Goal: Navigation & Orientation: Find specific page/section

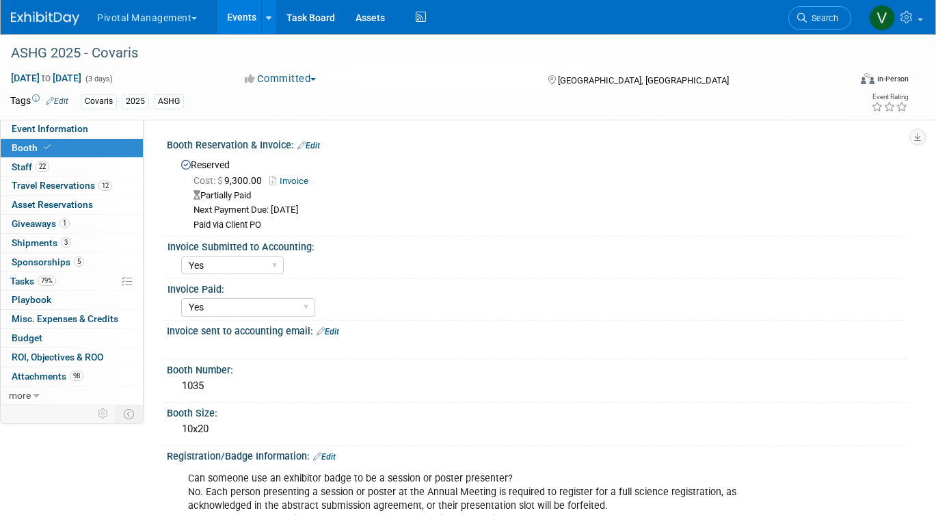
select select "Yes"
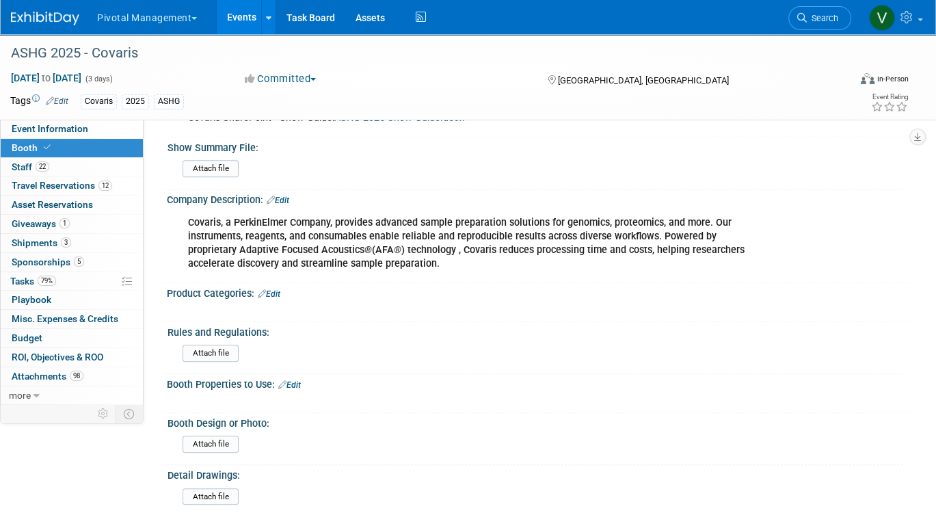
click at [250, 3] on link "Events" at bounding box center [242, 17] width 50 height 34
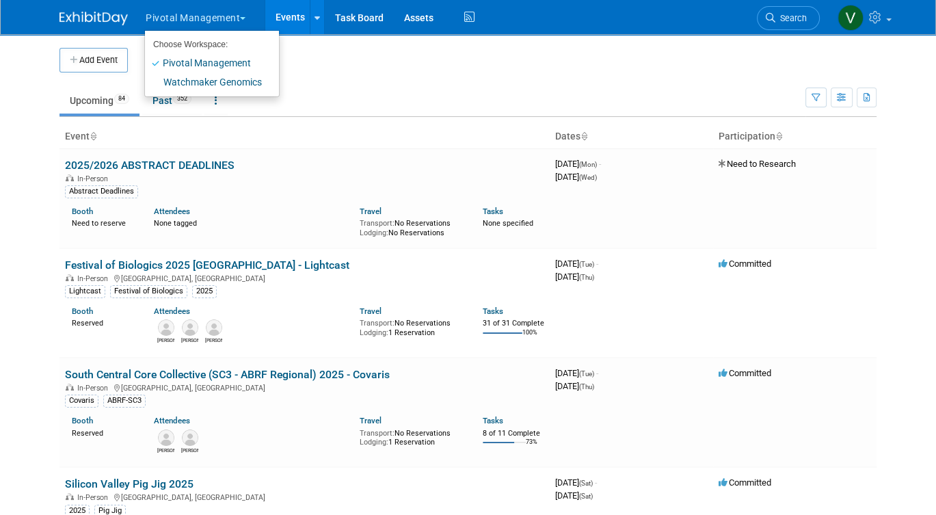
scroll to position [2986, 0]
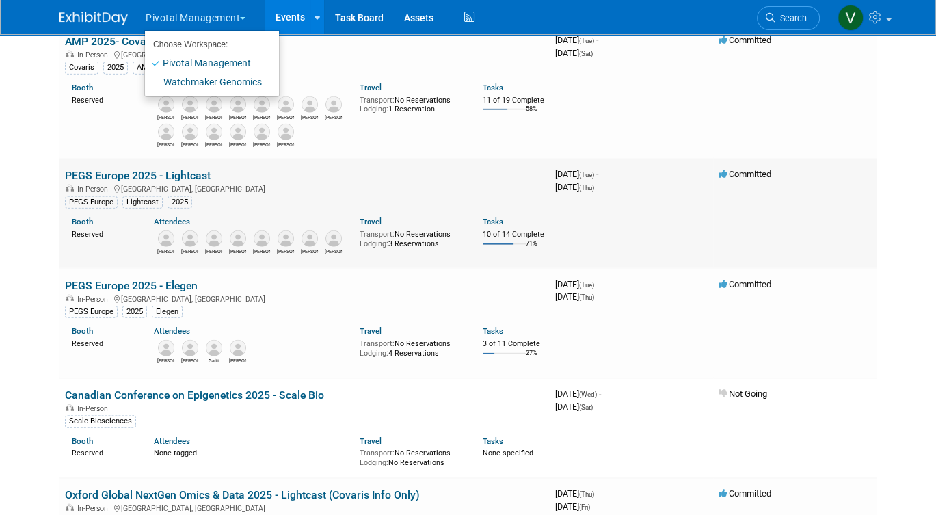
click at [88, 239] on div "Reserved" at bounding box center [103, 233] width 62 height 12
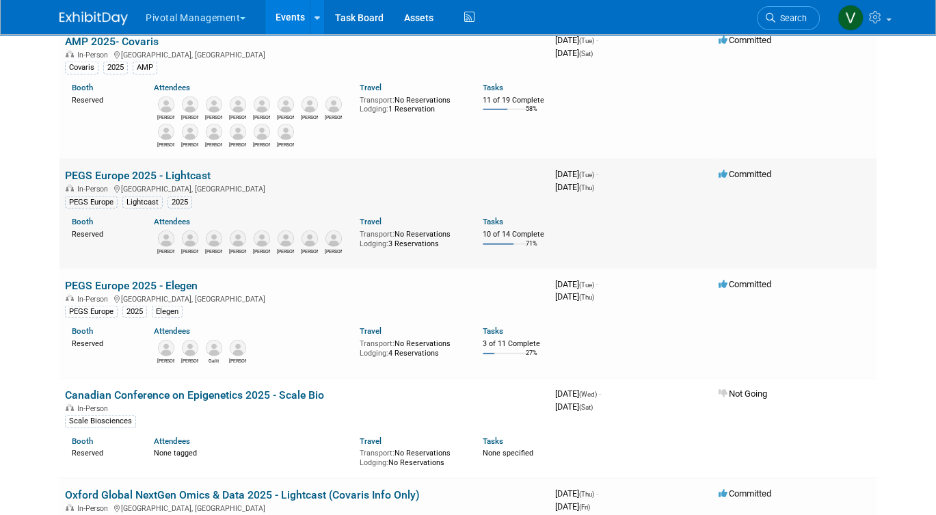
click at [79, 239] on div "Reserved" at bounding box center [103, 233] width 62 height 12
click at [80, 226] on link "Booth" at bounding box center [82, 222] width 21 height 10
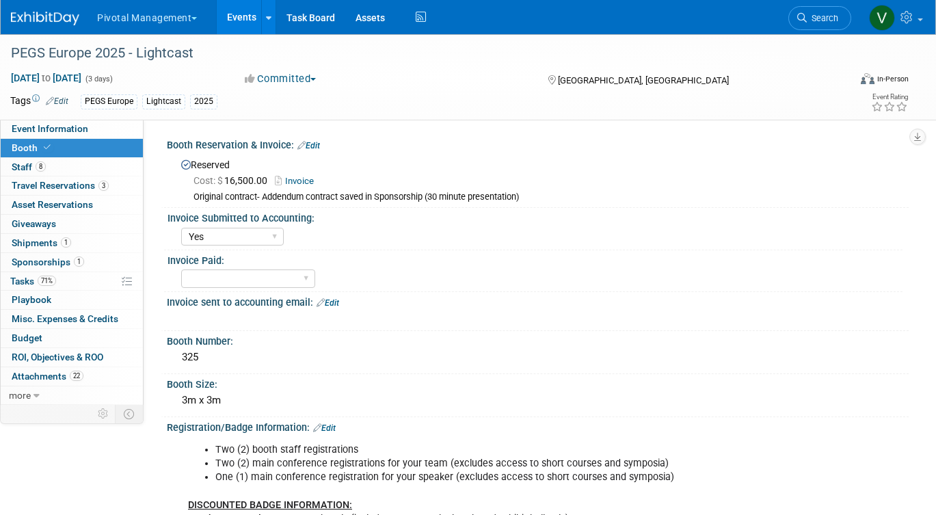
select select "Yes"
